Goal: Task Accomplishment & Management: Manage account settings

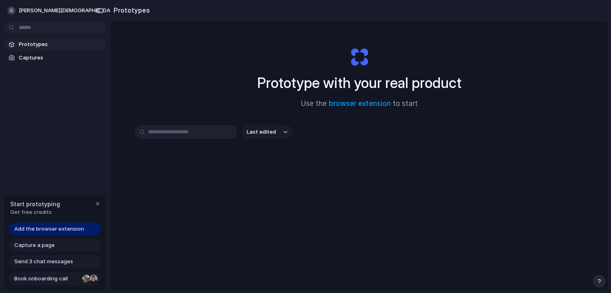
click at [93, 278] on div at bounding box center [93, 279] width 8 height 8
click at [374, 102] on link "browser extension" at bounding box center [360, 104] width 62 height 8
click at [352, 100] on link "browser extension" at bounding box center [360, 104] width 62 height 8
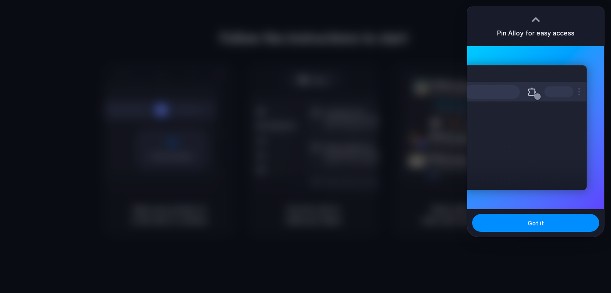
click at [529, 25] on div "Pin Alloy for easy access" at bounding box center [535, 26] width 137 height 39
click at [536, 97] on button at bounding box center [532, 91] width 15 height 15
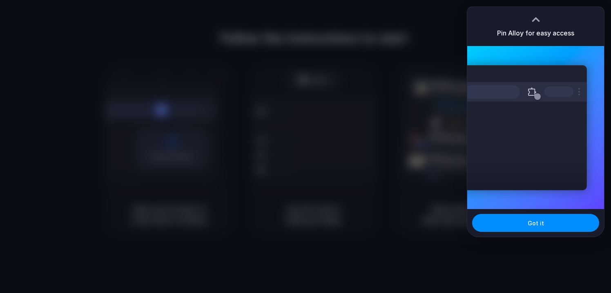
click at [536, 19] on div at bounding box center [535, 19] width 12 height 12
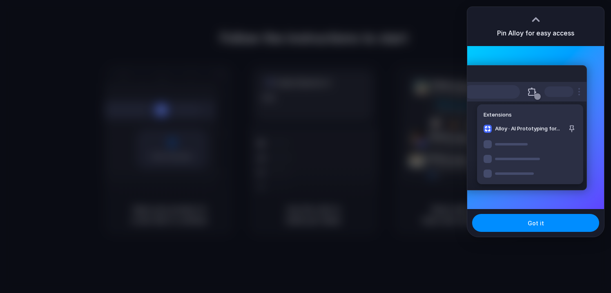
click at [536, 44] on div "Pin Alloy for easy access" at bounding box center [535, 26] width 137 height 39
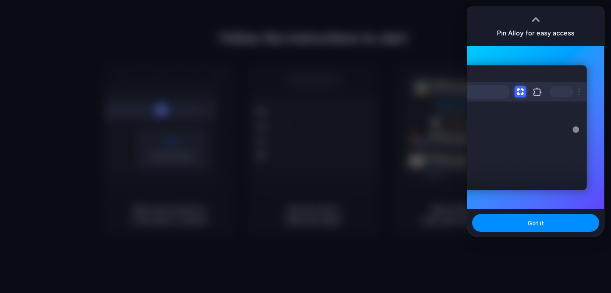
drag, startPoint x: 534, startPoint y: 22, endPoint x: 542, endPoint y: -23, distance: 46.0
click at [542, 0] on html "Follow the instructions to start Capturing page Open your product in a new tab …" at bounding box center [305, 146] width 611 height 293
click at [531, 25] on div "Pin Alloy for easy access" at bounding box center [535, 26] width 137 height 39
click at [535, 20] on div at bounding box center [535, 19] width 12 height 12
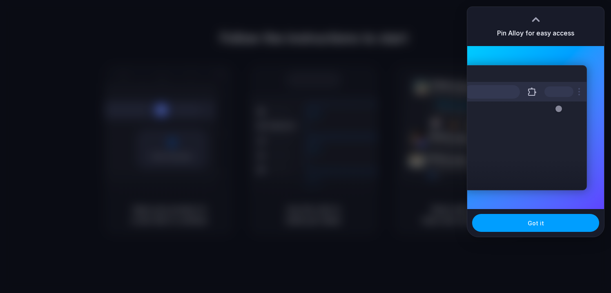
click at [539, 223] on span "Got it" at bounding box center [535, 223] width 16 height 9
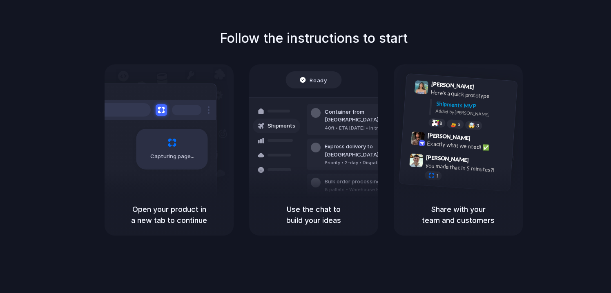
click at [171, 199] on div "Open your product in a new tab to continue" at bounding box center [168, 215] width 129 height 42
click at [171, 209] on h5 "Open your product in a new tab to continue" at bounding box center [168, 215] width 109 height 22
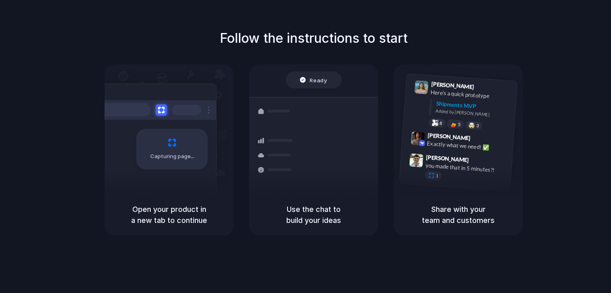
click at [168, 144] on div "Capturing page" at bounding box center [171, 149] width 71 height 41
click at [187, 204] on h5 "Open your product in a new tab to continue" at bounding box center [168, 215] width 109 height 22
click at [187, 209] on h5 "Open your product in a new tab to continue" at bounding box center [168, 215] width 109 height 22
click at [343, 222] on h5 "Use the chat to build your ideas" at bounding box center [313, 215] width 109 height 22
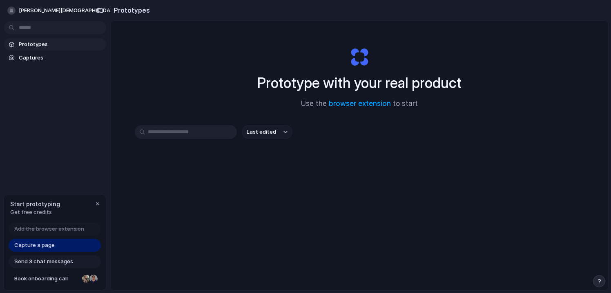
click at [67, 204] on div "Start prototyping Get free credits" at bounding box center [55, 208] width 102 height 27
click at [87, 278] on div at bounding box center [86, 279] width 8 height 8
click at [67, 231] on span "Add the browser extension" at bounding box center [49, 229] width 70 height 8
click at [55, 231] on span "Add the browser extension" at bounding box center [49, 229] width 70 height 8
click at [55, 250] on div "Capture a page" at bounding box center [55, 245] width 92 height 13
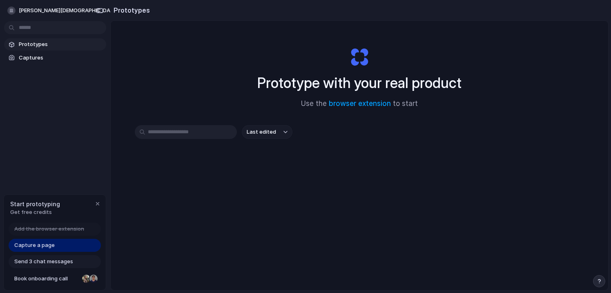
click at [55, 250] on div "Capture a page" at bounding box center [55, 245] width 92 height 13
click at [59, 240] on div "Capture a page" at bounding box center [55, 245] width 92 height 13
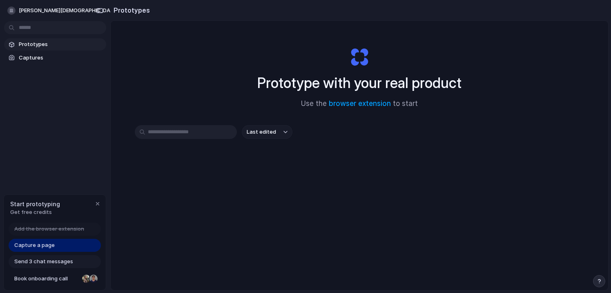
click at [58, 245] on div "Capture a page" at bounding box center [55, 245] width 92 height 13
click at [40, 62] on link "Captures" at bounding box center [55, 58] width 102 height 12
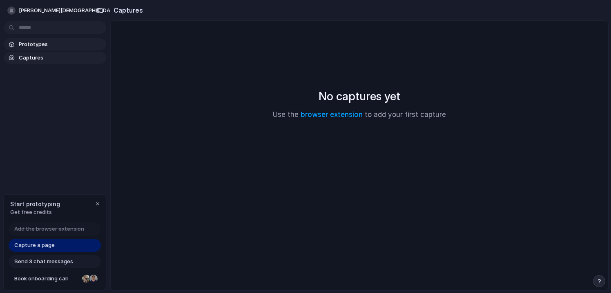
click at [36, 40] on link "Prototypes" at bounding box center [55, 44] width 102 height 12
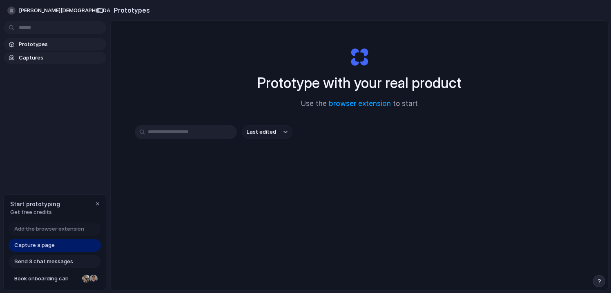
click at [36, 52] on link "Captures" at bounding box center [55, 58] width 102 height 12
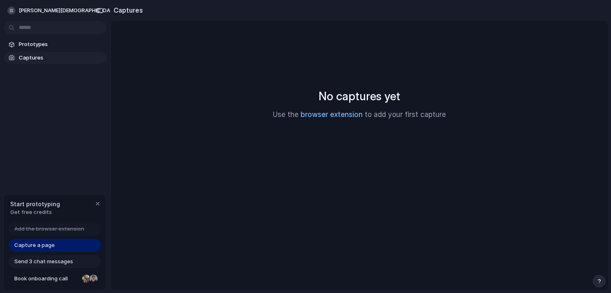
click at [314, 114] on link "browser extension" at bounding box center [331, 115] width 62 height 8
click at [56, 224] on div "Add the browser extension" at bounding box center [55, 229] width 92 height 13
click at [56, 229] on span "Add the browser extension" at bounding box center [49, 229] width 70 height 8
click at [45, 216] on span "Get free credits" at bounding box center [35, 213] width 50 height 8
click at [95, 205] on div "button" at bounding box center [97, 204] width 7 height 7
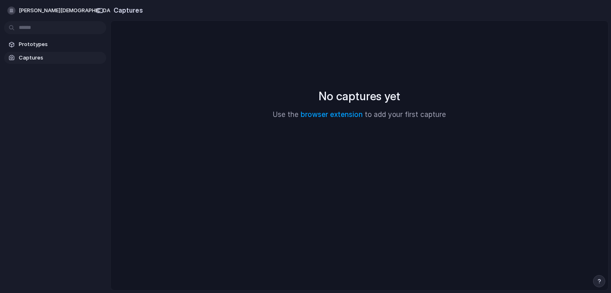
click at [40, 60] on span "Captures" at bounding box center [61, 58] width 84 height 8
click at [341, 113] on link "browser extension" at bounding box center [331, 115] width 62 height 8
click at [37, 10] on span "amit-jain" at bounding box center [69, 11] width 100 height 8
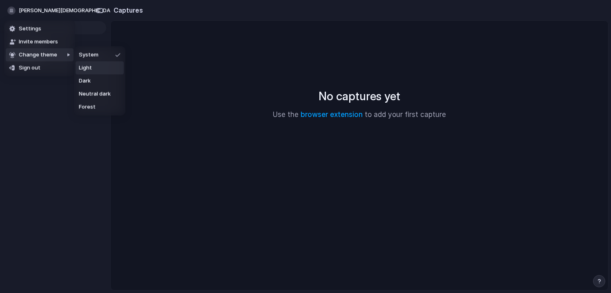
click at [108, 64] on li "Light" at bounding box center [100, 68] width 48 height 13
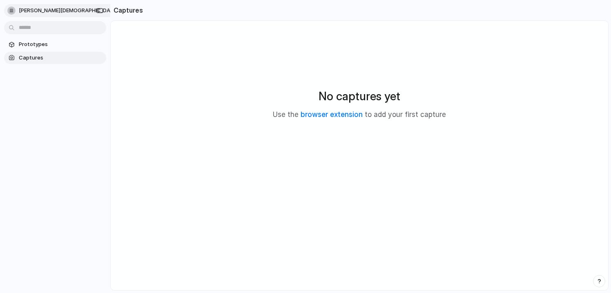
click at [45, 13] on button "amit-jain" at bounding box center [67, 10] width 127 height 13
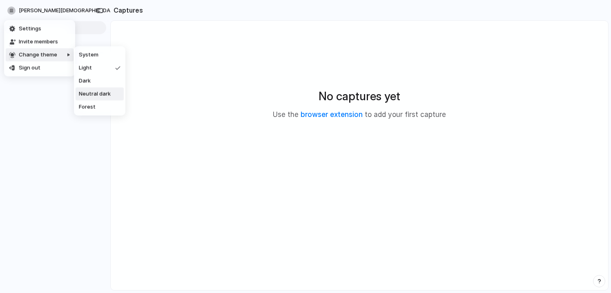
click at [103, 91] on span "Neutral dark" at bounding box center [95, 94] width 32 height 8
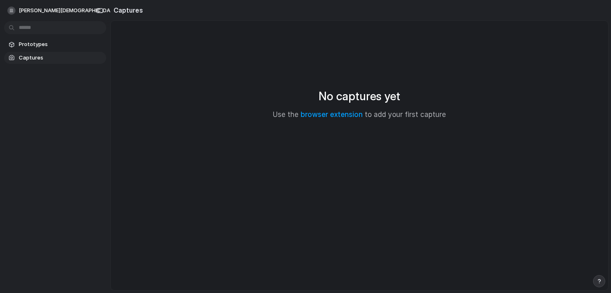
click at [34, 3] on div "amit-jain" at bounding box center [55, 10] width 110 height 20
click at [34, 9] on span "amit-jain" at bounding box center [69, 11] width 100 height 8
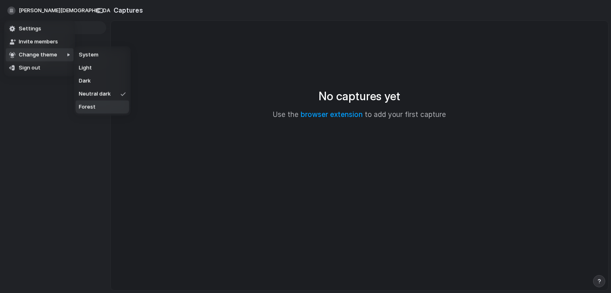
click at [107, 103] on li "Forest" at bounding box center [102, 107] width 53 height 13
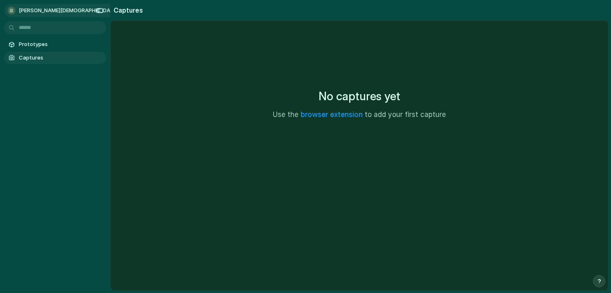
click at [48, 13] on button "amit-jain" at bounding box center [67, 10] width 127 height 13
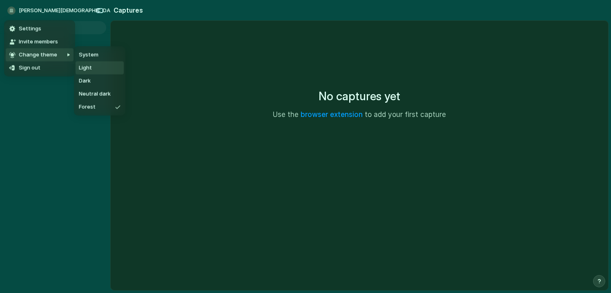
click at [80, 67] on span "Light" at bounding box center [85, 68] width 13 height 8
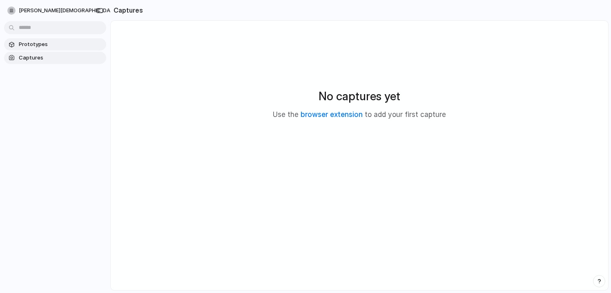
click at [44, 44] on span "Prototypes" at bounding box center [61, 44] width 84 height 8
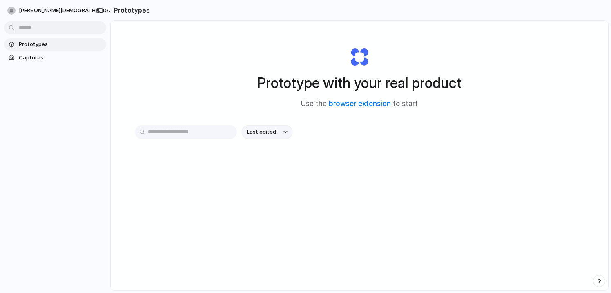
click at [261, 125] on button "Last edited" at bounding box center [267, 132] width 51 height 14
click at [274, 162] on span "Last created" at bounding box center [261, 164] width 33 height 8
click at [209, 140] on div "Last created" at bounding box center [359, 161] width 449 height 72
click at [209, 137] on input "text" at bounding box center [186, 132] width 102 height 14
click at [209, 127] on input "text" at bounding box center [186, 132] width 102 height 14
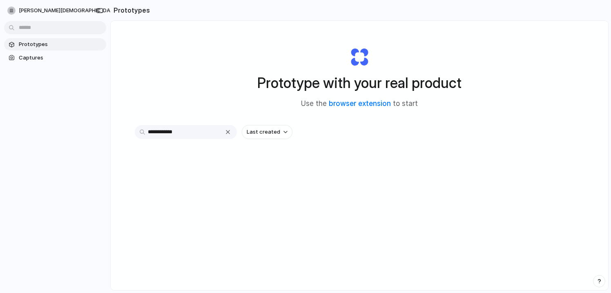
type input "**********"
click at [200, 132] on input "**********" at bounding box center [186, 132] width 102 height 14
drag, startPoint x: 197, startPoint y: 128, endPoint x: 202, endPoint y: 133, distance: 8.1
click at [202, 133] on input "**********" at bounding box center [186, 132] width 102 height 14
click at [138, 131] on input "**********" at bounding box center [186, 132] width 102 height 14
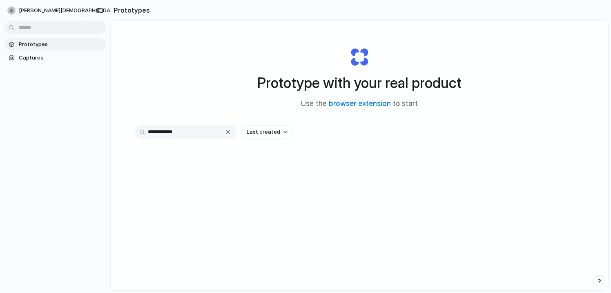
click at [141, 133] on input "**********" at bounding box center [186, 132] width 102 height 14
drag, startPoint x: 221, startPoint y: 133, endPoint x: 133, endPoint y: 120, distance: 89.3
click at [133, 120] on div "**********" at bounding box center [359, 177] width 497 height 313
click at [37, 60] on span "Captures" at bounding box center [61, 58] width 84 height 8
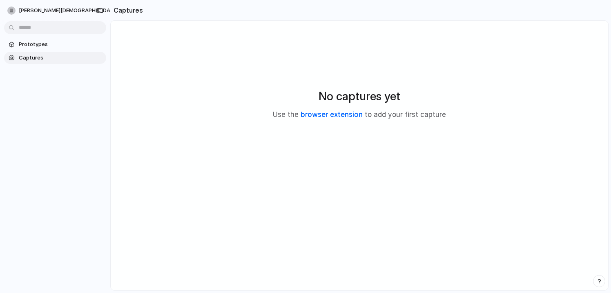
click at [337, 115] on link "browser extension" at bounding box center [331, 115] width 62 height 8
click at [136, 9] on h2 "Captures" at bounding box center [126, 10] width 33 height 10
click at [102, 9] on div "button" at bounding box center [99, 11] width 7 height 6
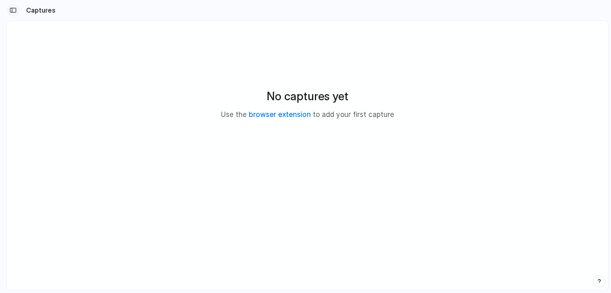
click at [11, 7] on div "button" at bounding box center [12, 10] width 7 height 6
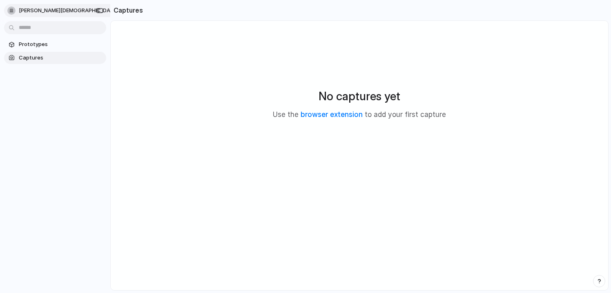
click at [14, 15] on button "amit-jain" at bounding box center [67, 10] width 127 height 13
click at [23, 26] on span "Settings" at bounding box center [30, 29] width 22 height 8
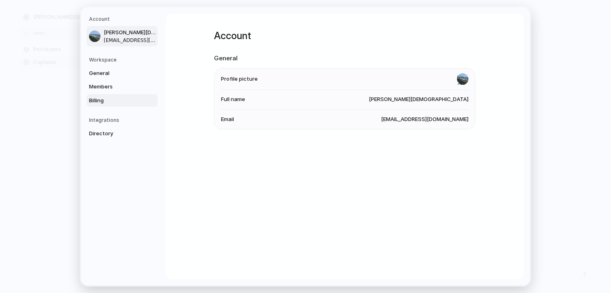
click at [107, 100] on span "Billing" at bounding box center [115, 100] width 52 height 8
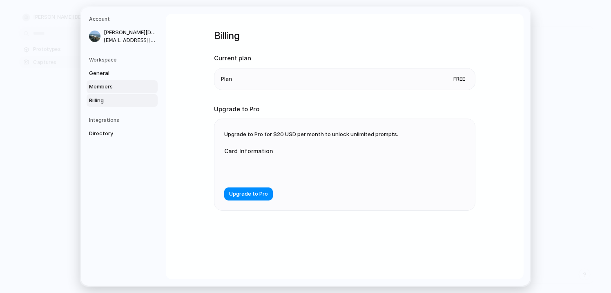
click at [116, 89] on span "Members" at bounding box center [115, 87] width 52 height 8
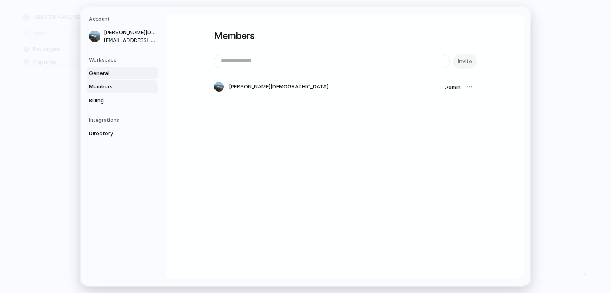
click at [116, 76] on span "General" at bounding box center [115, 73] width 52 height 8
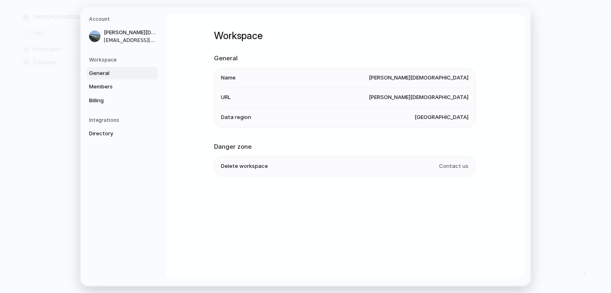
click at [116, 57] on h5 "Workspace" at bounding box center [123, 59] width 69 height 7
click at [109, 60] on h5 "Workspace" at bounding box center [123, 59] width 69 height 7
click at [105, 62] on h5 "Workspace" at bounding box center [123, 59] width 69 height 7
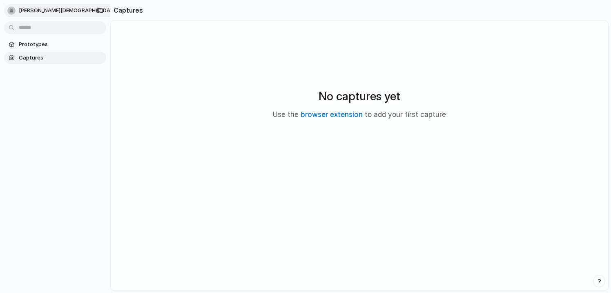
click at [25, 4] on button "amit-jain" at bounding box center [67, 10] width 127 height 13
click at [216, 137] on div "Settings Invite members Change theme Sign out" at bounding box center [305, 146] width 611 height 293
click at [334, 113] on link "browser extension" at bounding box center [331, 115] width 62 height 8
click at [10, 11] on div "button" at bounding box center [11, 11] width 8 height 8
click at [29, 27] on span "Settings" at bounding box center [30, 29] width 22 height 8
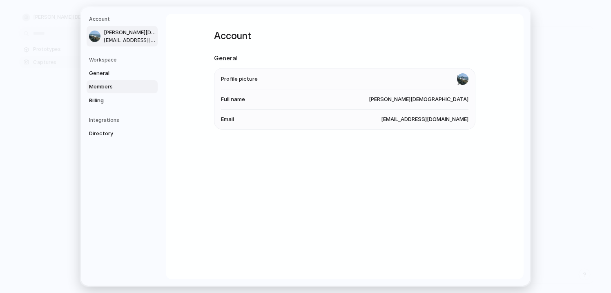
click at [133, 81] on link "Members" at bounding box center [122, 86] width 71 height 13
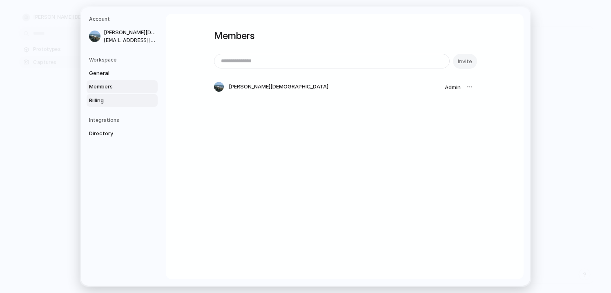
click at [130, 94] on link "Billing" at bounding box center [122, 100] width 71 height 13
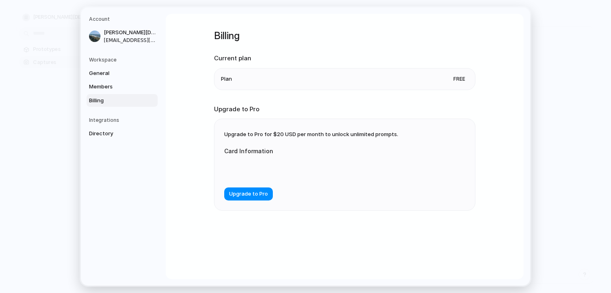
click at [124, 120] on h5 "Integrations" at bounding box center [123, 120] width 69 height 7
click at [304, 89] on li "Plan Free" at bounding box center [344, 78] width 247 height 21
click at [304, 87] on li "Plan Free" at bounding box center [344, 78] width 247 height 21
click at [105, 133] on span "Directory" at bounding box center [115, 134] width 52 height 8
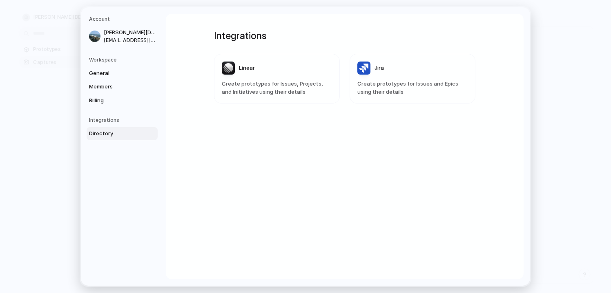
click at [256, 91] on span "Create prototypes for Issues, Projects, and Initiatives using their details" at bounding box center [277, 88] width 110 height 16
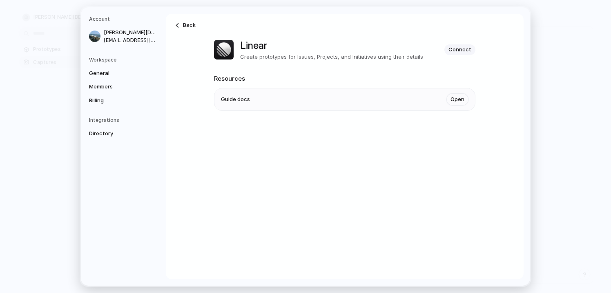
click at [271, 99] on li "Guide docs Open" at bounding box center [344, 100] width 247 height 22
click at [451, 101] on link "Open" at bounding box center [457, 99] width 22 height 12
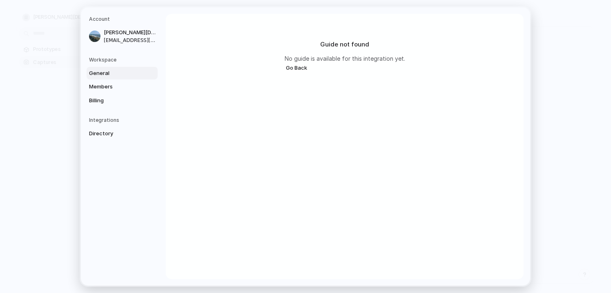
click at [109, 76] on span "General" at bounding box center [115, 73] width 52 height 8
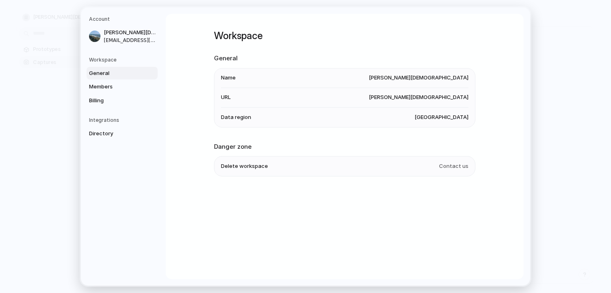
click at [120, 57] on h5 "Workspace" at bounding box center [123, 59] width 69 height 7
click at [99, 86] on span "Members" at bounding box center [115, 87] width 52 height 8
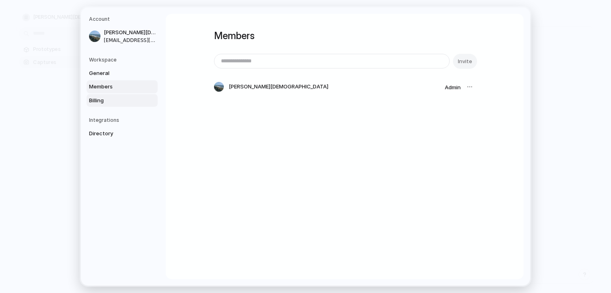
click at [99, 98] on span "Billing" at bounding box center [115, 100] width 52 height 8
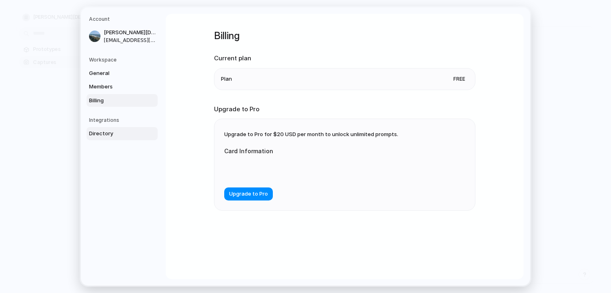
click at [98, 130] on span "Directory" at bounding box center [115, 134] width 52 height 8
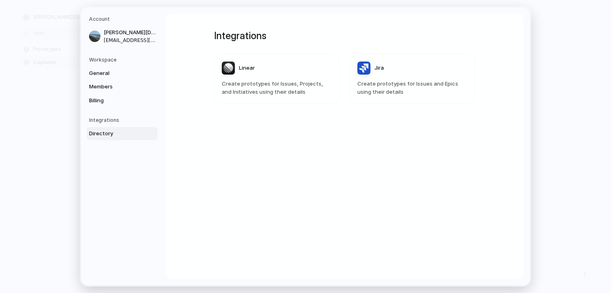
click at [99, 120] on h5 "Integrations" at bounding box center [123, 120] width 69 height 7
click at [100, 133] on span "Directory" at bounding box center [115, 134] width 52 height 8
click at [389, 90] on span "Create prototypes for Issues and Epics using their details" at bounding box center [412, 88] width 110 height 16
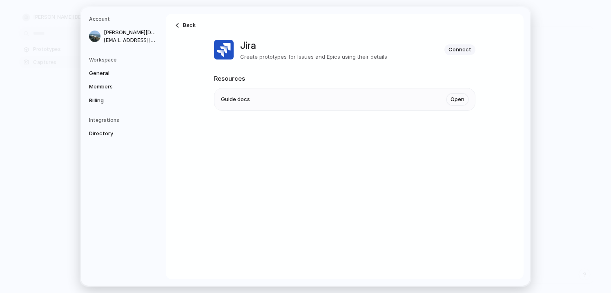
click at [389, 91] on li "Guide docs Open" at bounding box center [344, 100] width 247 height 22
click at [457, 93] on li "Guide docs Open" at bounding box center [344, 100] width 247 height 22
click at [456, 95] on link "Open" at bounding box center [457, 99] width 22 height 12
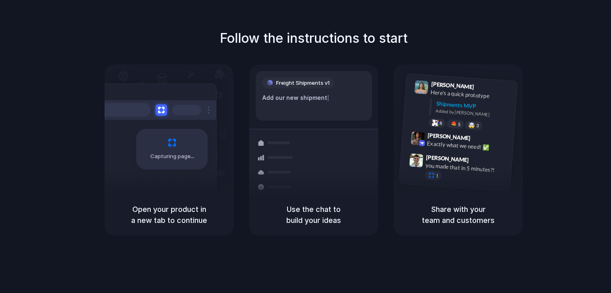
click at [156, 212] on h5 "Open your product in a new tab to continue" at bounding box center [168, 215] width 109 height 22
click at [156, 175] on div "Capturing page" at bounding box center [154, 146] width 123 height 125
click at [156, 118] on div at bounding box center [154, 110] width 122 height 20
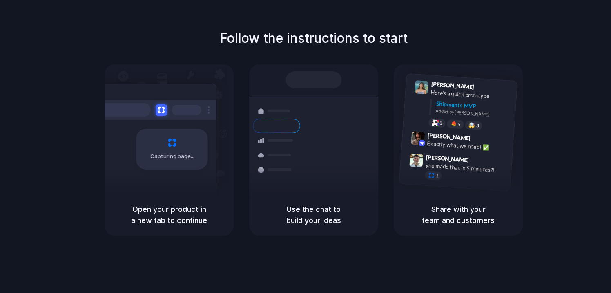
click at [316, 198] on div "Use the chat to build your ideas" at bounding box center [313, 215] width 129 height 42
click at [316, 207] on h5 "Use the chat to build your ideas" at bounding box center [313, 215] width 109 height 22
click at [438, 207] on h5 "Share with your team and customers" at bounding box center [457, 215] width 109 height 22
click at [439, 213] on h5 "Share with your team and customers" at bounding box center [457, 215] width 109 height 22
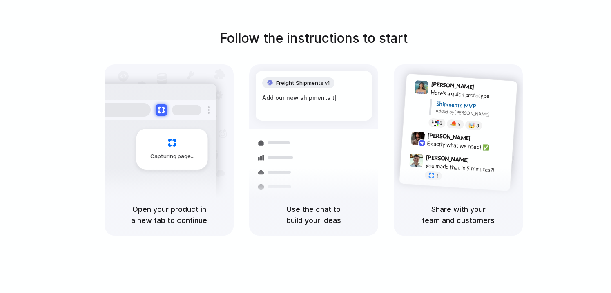
click at [185, 211] on h5 "Open your product in a new tab to continue" at bounding box center [168, 215] width 109 height 22
click at [152, 188] on div "Capturing page" at bounding box center [154, 146] width 123 height 125
click at [152, 215] on h5 "Open your product in a new tab to continue" at bounding box center [168, 215] width 109 height 22
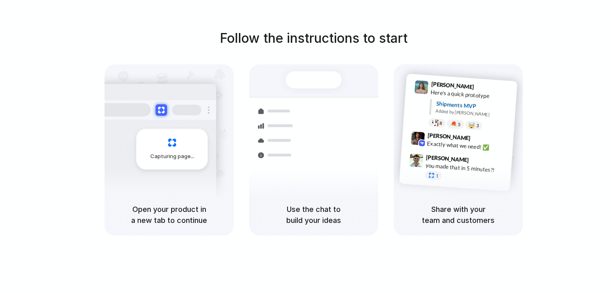
click at [372, 215] on div "Use the chat to build your ideas" at bounding box center [313, 215] width 129 height 42
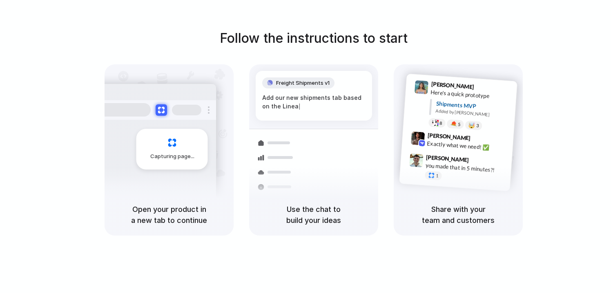
click at [365, 52] on div "Follow the instructions to start Capturing page Open your product in a new tab …" at bounding box center [313, 132] width 611 height 207
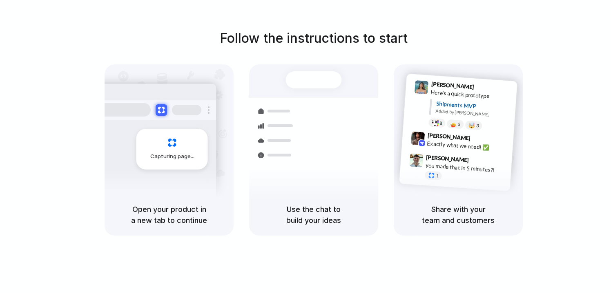
click at [346, 182] on div "Bulk order processing" at bounding box center [363, 186] width 76 height 8
click at [346, 212] on h5 "Use the chat to build your ideas" at bounding box center [313, 215] width 109 height 22
click at [493, 210] on h5 "Share with your team and customers" at bounding box center [457, 215] width 109 height 22
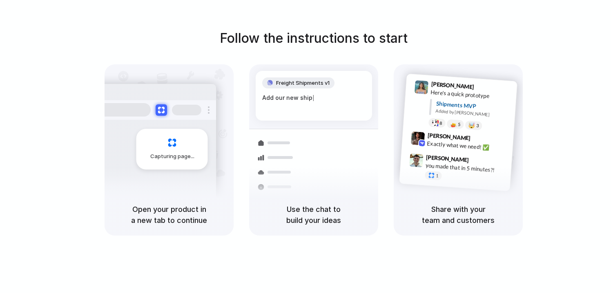
click at [164, 151] on div "Capturing page" at bounding box center [171, 149] width 71 height 41
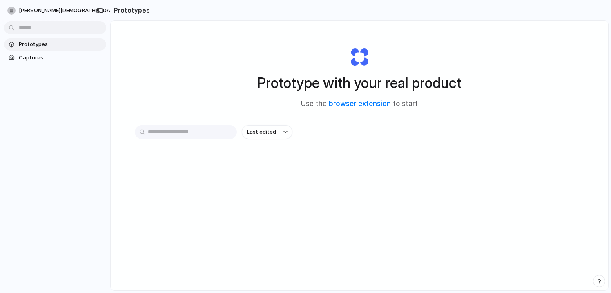
click at [174, 125] on div "Prototype with your real product Use the browser extension to start Last edited" at bounding box center [359, 177] width 497 height 313
click at [174, 134] on input "text" at bounding box center [186, 132] width 102 height 14
click at [124, 12] on h2 "Prototypes" at bounding box center [130, 10] width 40 height 10
click at [43, 60] on span "Captures" at bounding box center [61, 58] width 84 height 8
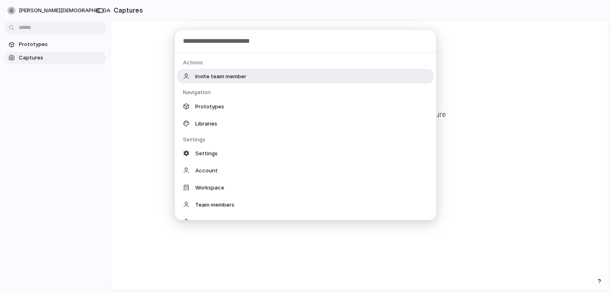
click at [74, 22] on body "amit-jain Prototypes Captures Captures No captures yet Use the browser extensio…" at bounding box center [305, 146] width 611 height 293
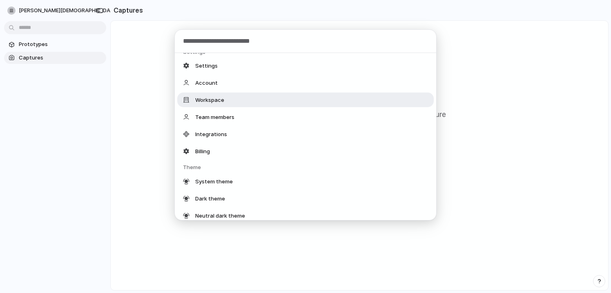
scroll to position [111, 0]
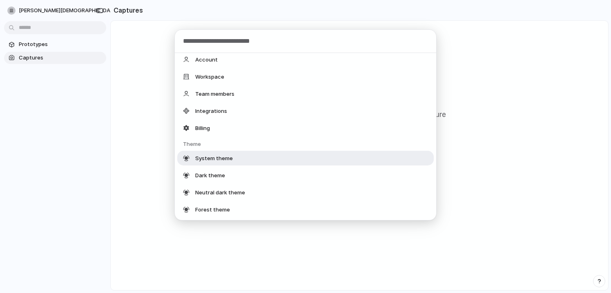
click at [141, 146] on div "Actions Invite team member Navigation Prototypes Libraries Settings Settings Ac…" at bounding box center [305, 146] width 611 height 293
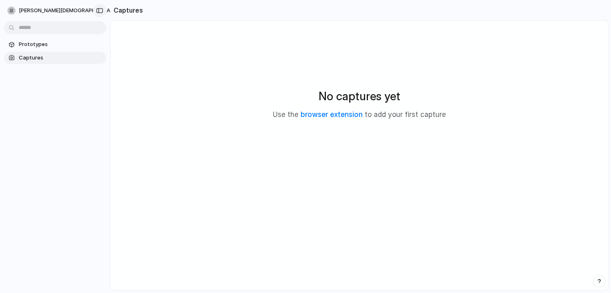
click at [104, 9] on button "button" at bounding box center [99, 10] width 13 height 13
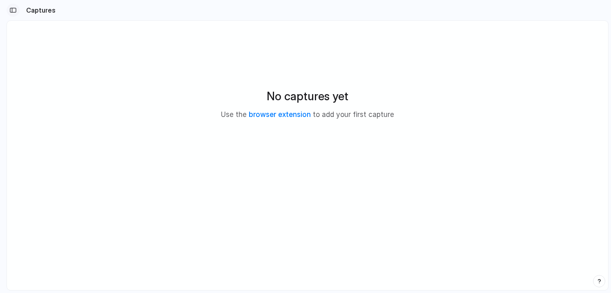
click at [17, 7] on button "button" at bounding box center [13, 10] width 13 height 13
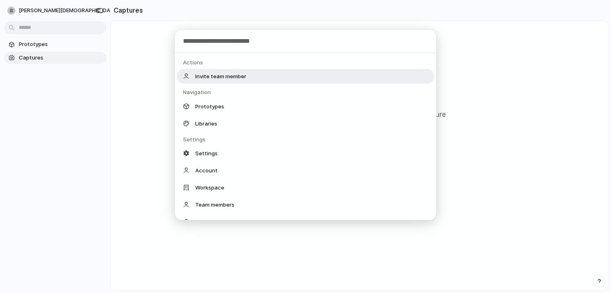
click at [29, 32] on body "amit-jain Prototypes Captures Captures No captures yet Use the browser extensio…" at bounding box center [305, 146] width 611 height 293
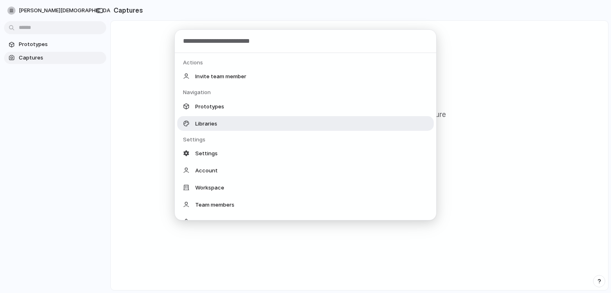
click at [221, 119] on div "Libraries" at bounding box center [305, 123] width 256 height 15
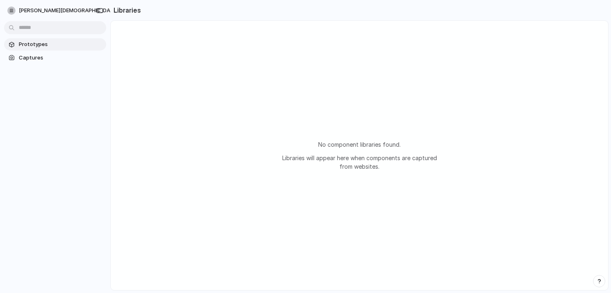
click at [44, 45] on span "Prototypes" at bounding box center [61, 44] width 84 height 8
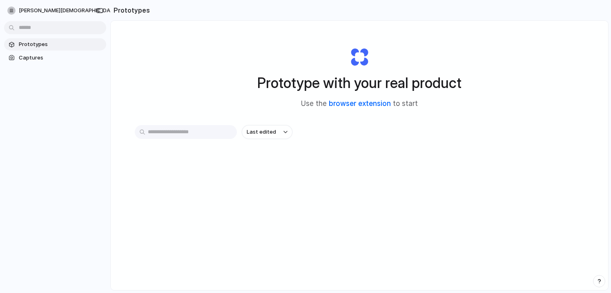
click at [348, 104] on link "browser extension" at bounding box center [360, 104] width 62 height 8
click at [355, 43] on div "Prototype with your real product Use the browser extension to start" at bounding box center [359, 75] width 327 height 88
click at [355, 53] on div "Prototype with your real product Use the browser extension to start" at bounding box center [359, 75] width 327 height 88
click at [355, 95] on div "Prototype with your real product Use the browser extension to start" at bounding box center [359, 75] width 327 height 88
click at [355, 99] on span "Use the browser extension to start" at bounding box center [359, 104] width 117 height 11
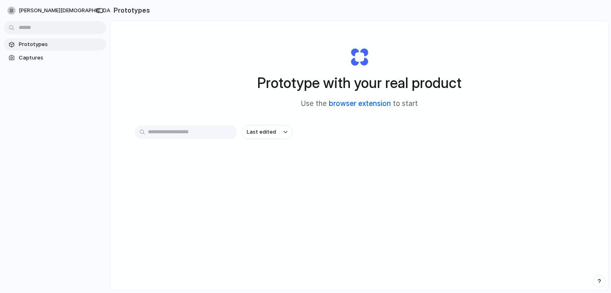
click at [355, 105] on link "browser extension" at bounding box center [360, 104] width 62 height 8
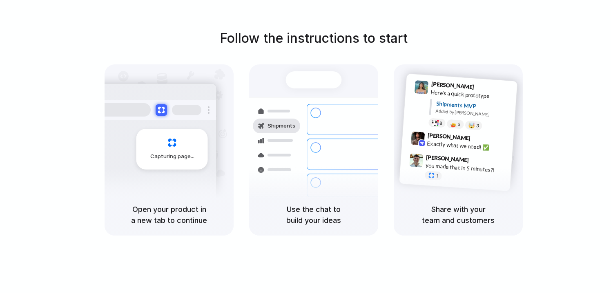
click at [313, 76] on div at bounding box center [314, 79] width 56 height 17
click at [313, 81] on div at bounding box center [314, 79] width 56 height 17
click at [182, 217] on h5 "Open your product in a new tab to continue" at bounding box center [168, 215] width 109 height 22
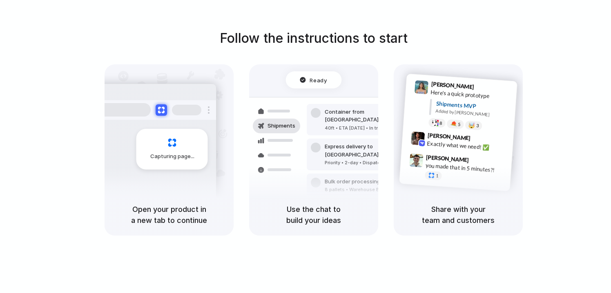
click at [316, 87] on div "Ready" at bounding box center [314, 79] width 56 height 17
click at [316, 79] on span "Ready" at bounding box center [318, 80] width 17 height 8
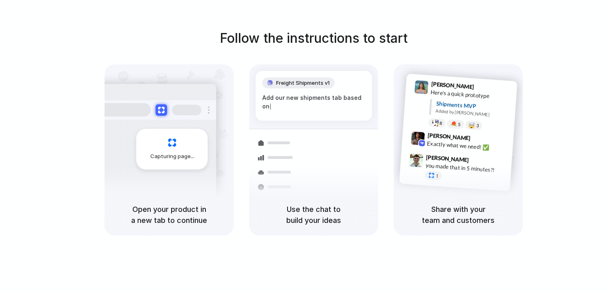
click at [436, 208] on h5 "Share with your team and customers" at bounding box center [457, 215] width 109 height 22
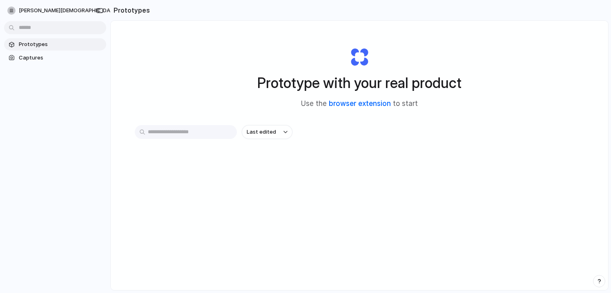
click at [356, 104] on link "browser extension" at bounding box center [360, 104] width 62 height 8
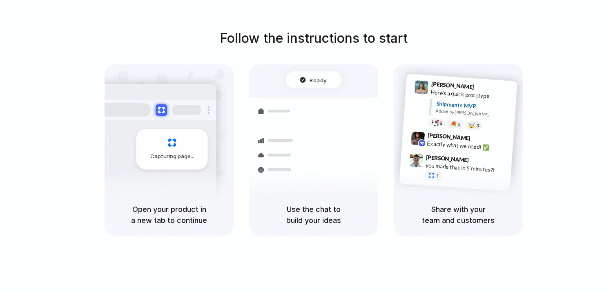
click at [305, 147] on div at bounding box center [305, 147] width 0 height 0
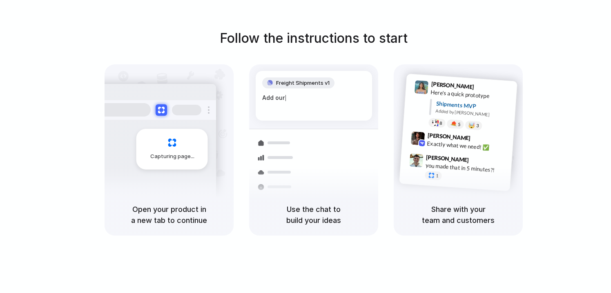
click at [305, 147] on div at bounding box center [305, 147] width 0 height 0
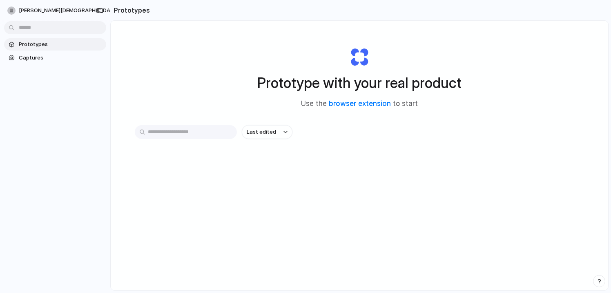
click at [559, 16] on section "Prototypes" at bounding box center [359, 10] width 498 height 20
click at [15, 76] on div "Prototypes Captures" at bounding box center [55, 85] width 110 height 171
click at [33, 60] on span "Captures" at bounding box center [61, 58] width 84 height 8
